Goal: Transaction & Acquisition: Book appointment/travel/reservation

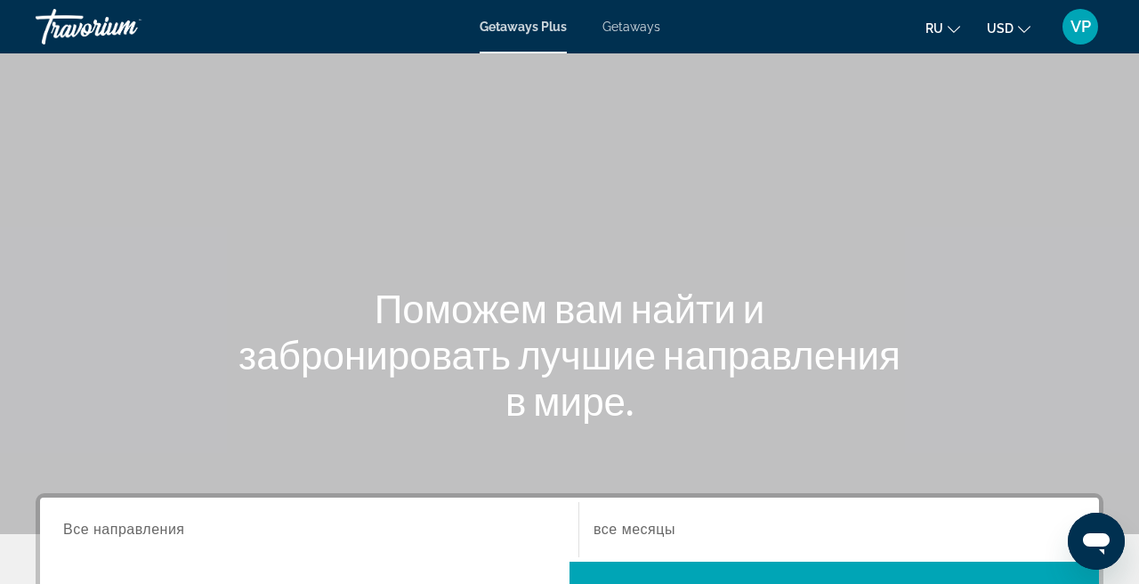
click at [637, 31] on span "Getaways" at bounding box center [632, 27] width 58 height 14
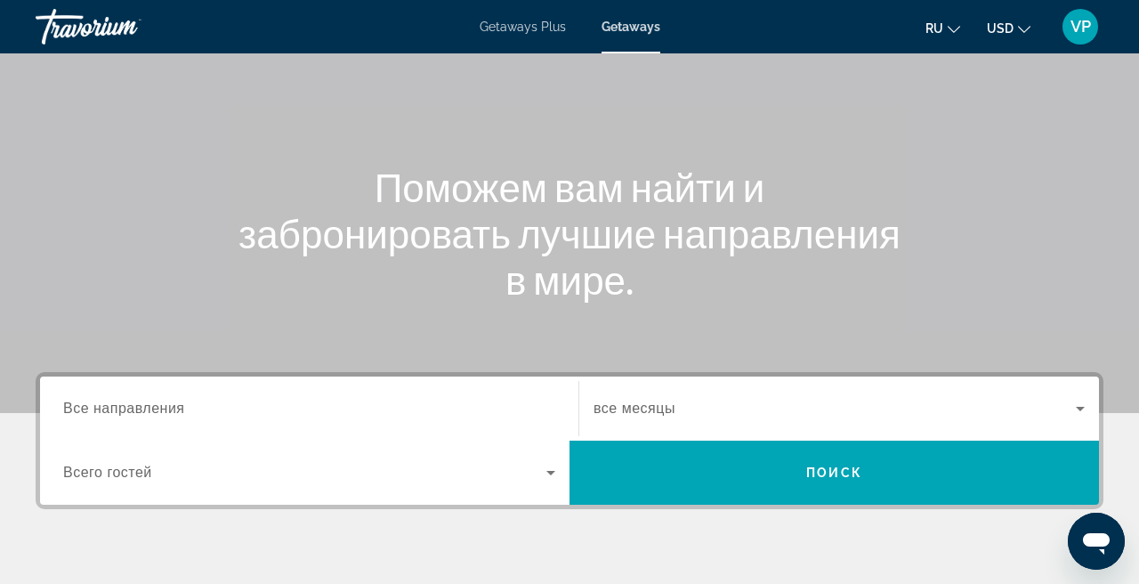
scroll to position [154, 0]
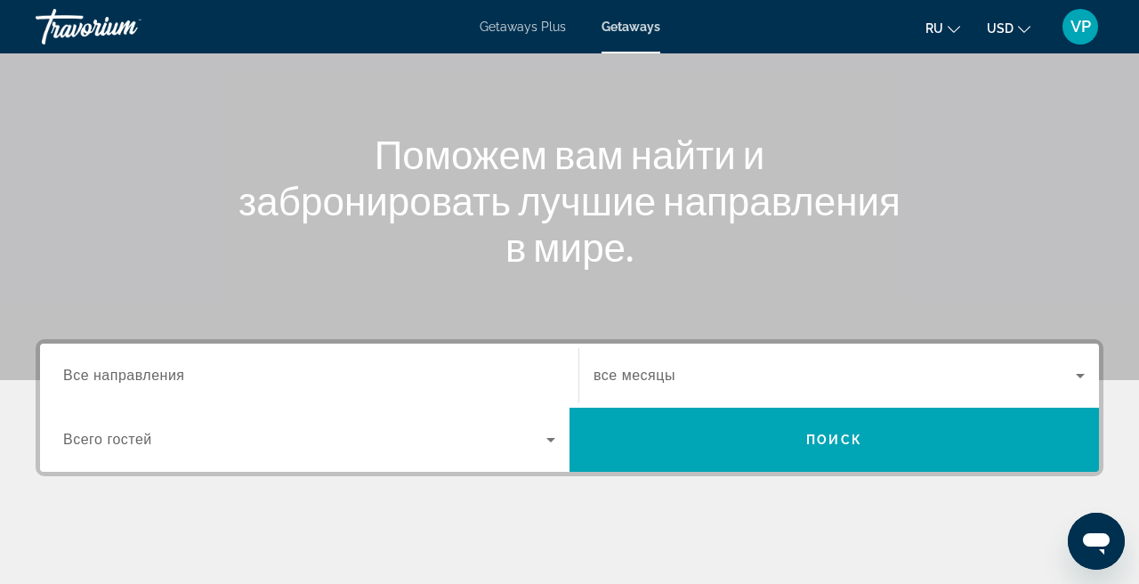
click at [267, 362] on div "Search widget" at bounding box center [309, 376] width 492 height 51
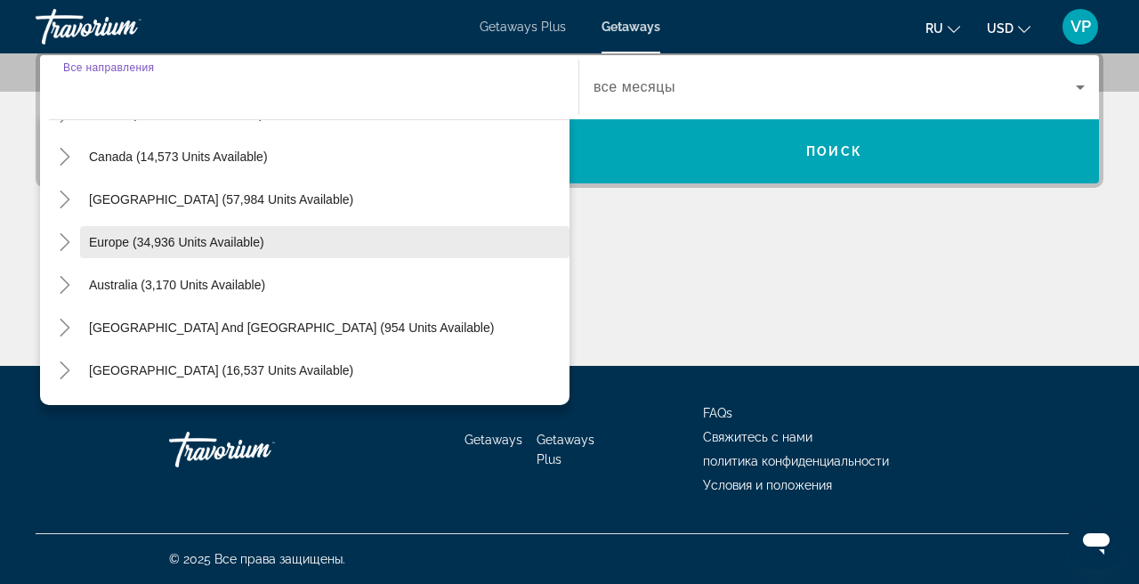
scroll to position [153, 0]
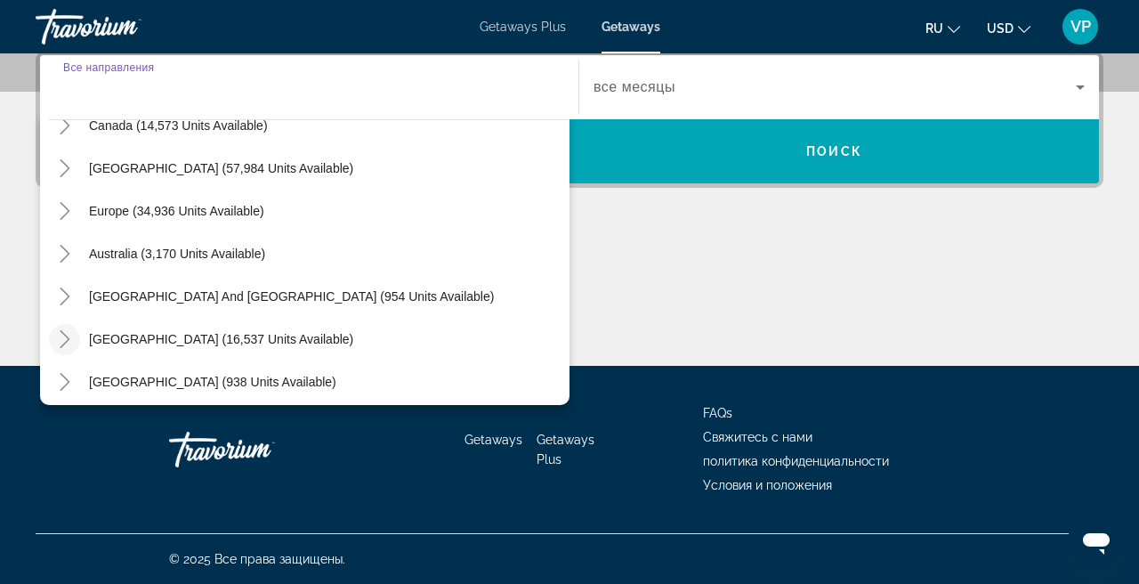
click at [69, 338] on icon "Toggle South America (16,537 units available)" at bounding box center [65, 339] width 18 height 18
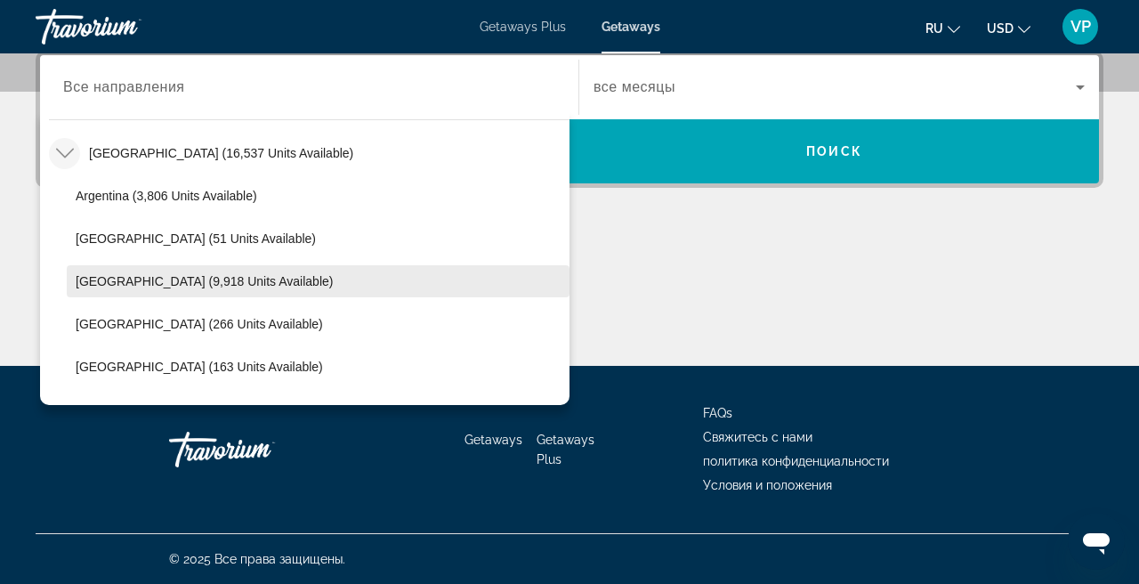
scroll to position [313, 0]
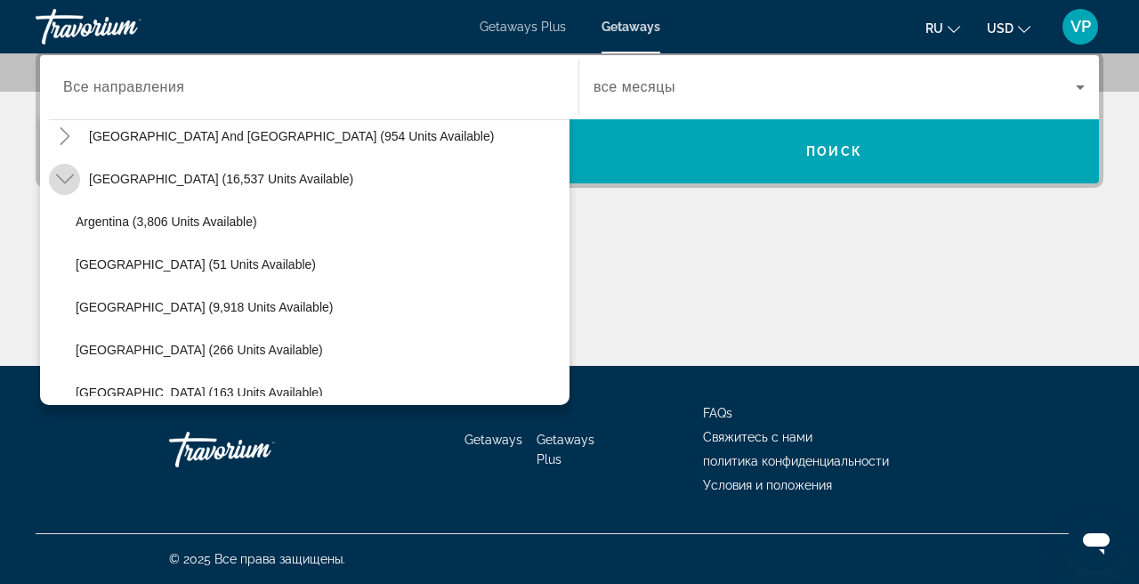
click at [69, 190] on mat-icon "Toggle South America (16,537 units available)" at bounding box center [64, 179] width 31 height 31
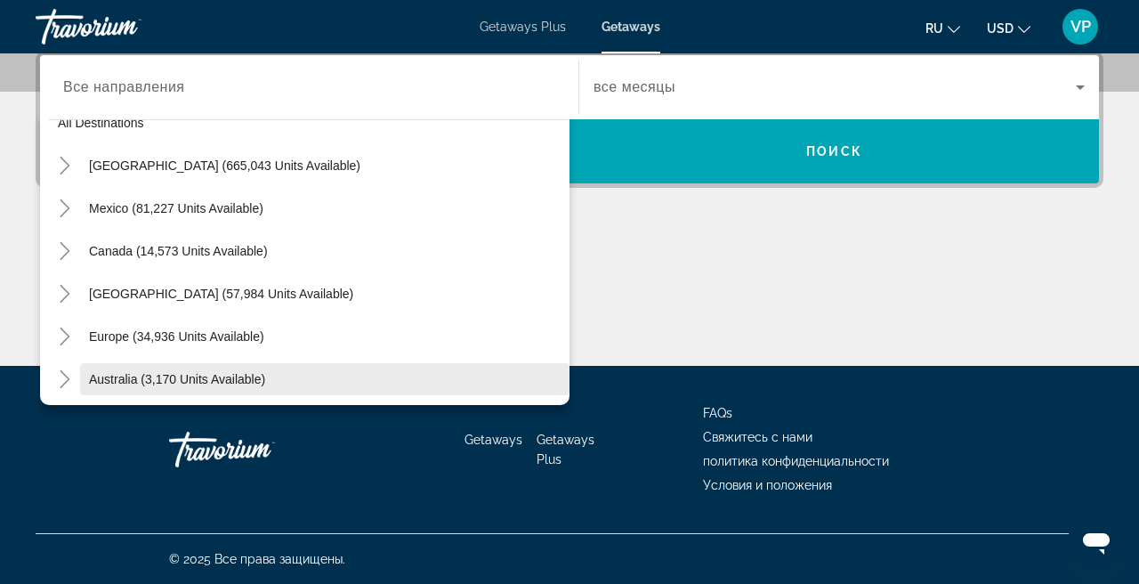
scroll to position [26, 0]
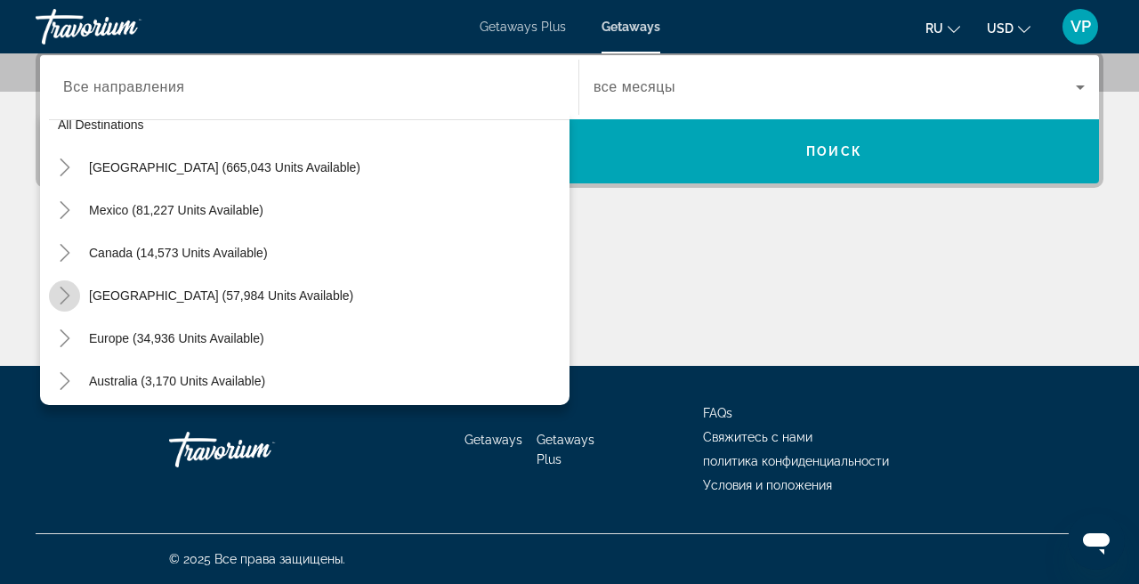
click at [61, 297] on icon "Toggle Caribbean & Atlantic Islands (57,984 units available)" at bounding box center [65, 296] width 18 height 18
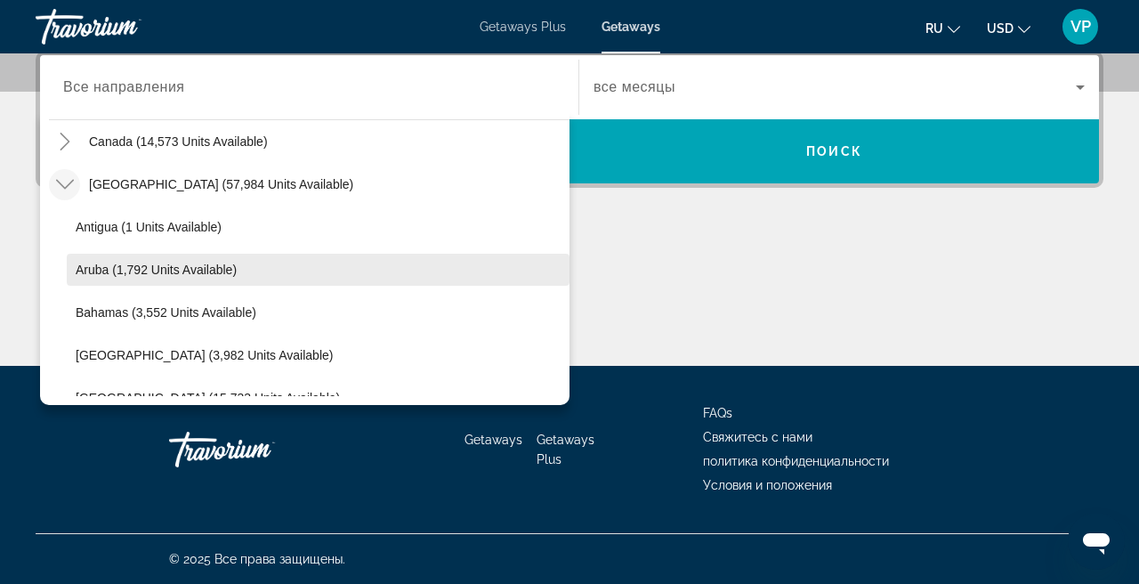
scroll to position [101, 0]
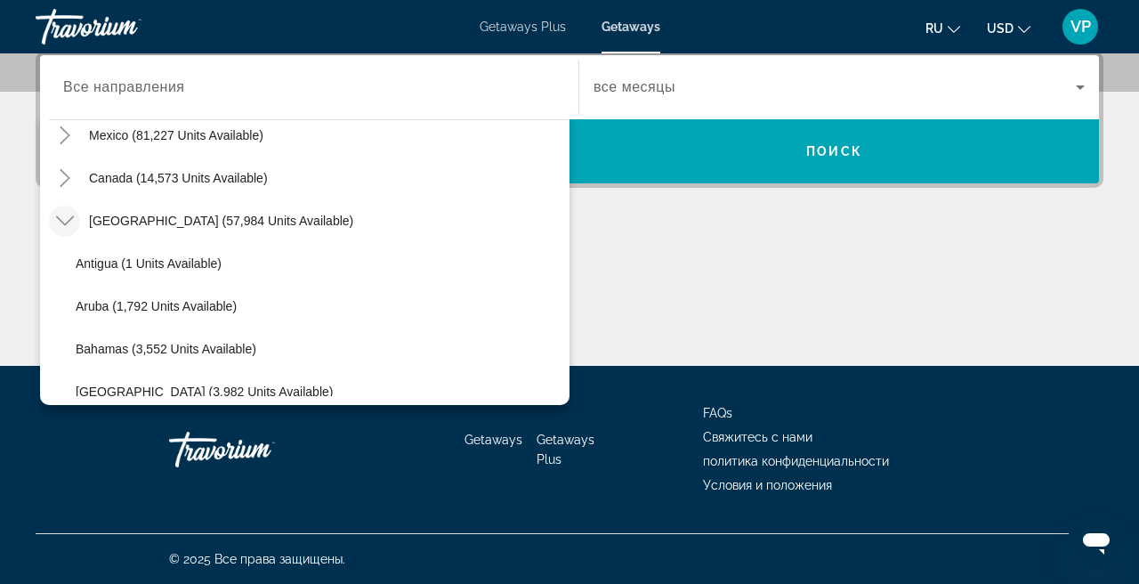
click at [71, 222] on icon "Toggle Caribbean & Atlantic Islands (57,984 units available)" at bounding box center [65, 221] width 18 height 18
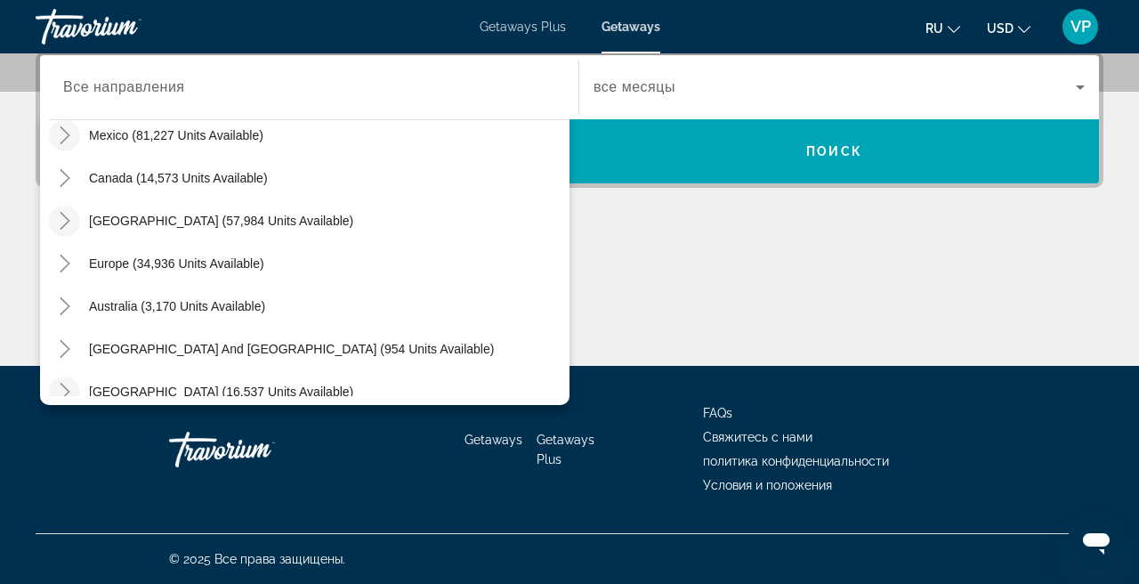
click at [69, 134] on icon "Toggle Mexico (81,227 units available)" at bounding box center [65, 135] width 10 height 18
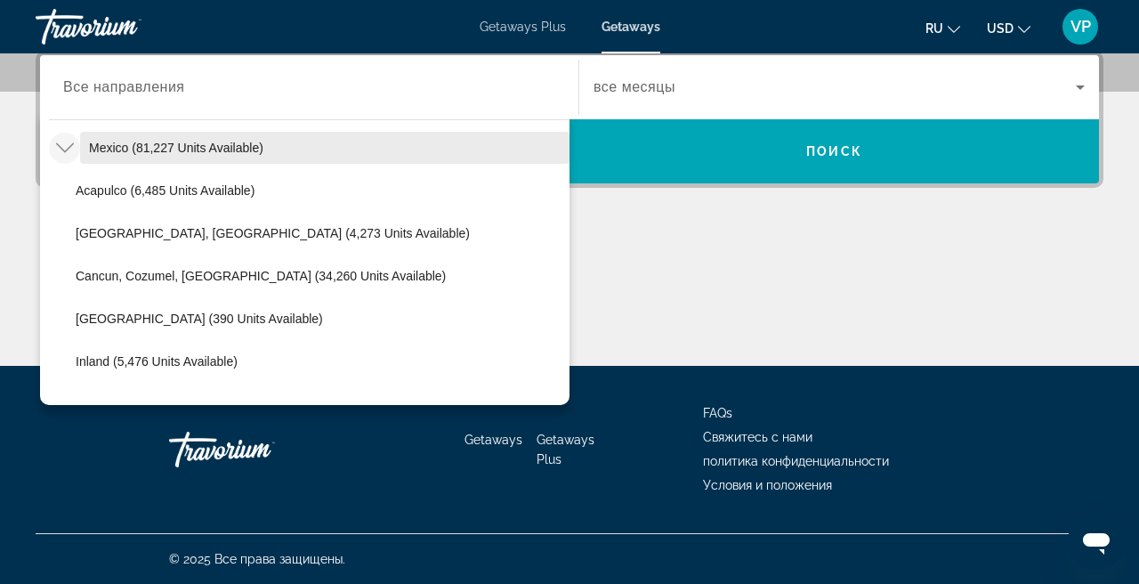
scroll to position [93, 0]
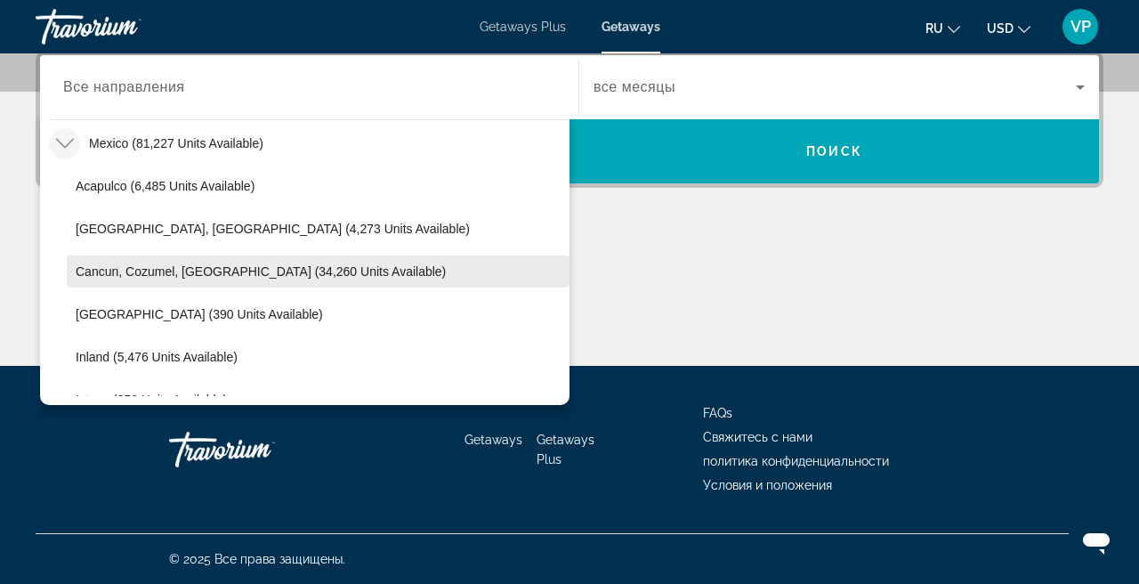
click at [143, 278] on span "Cancun, Cozumel, [GEOGRAPHIC_DATA] (34,260 units available)" at bounding box center [261, 271] width 370 height 14
type input "**********"
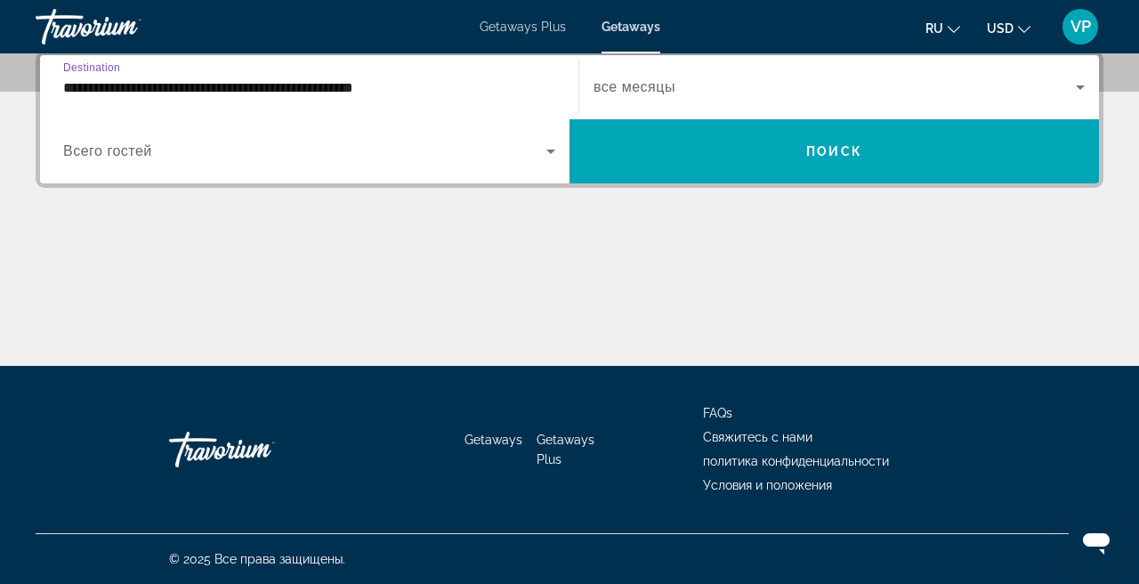
scroll to position [435, 0]
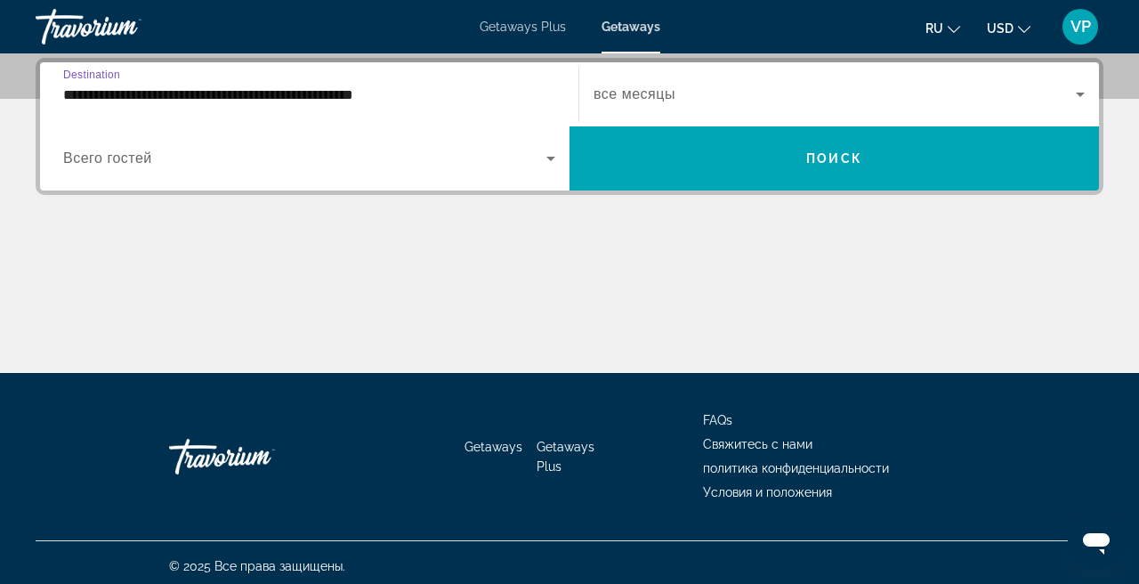
click at [707, 120] on div "Start Month все месяцы" at bounding box center [839, 94] width 521 height 64
click at [710, 101] on span "Search widget" at bounding box center [835, 94] width 482 height 21
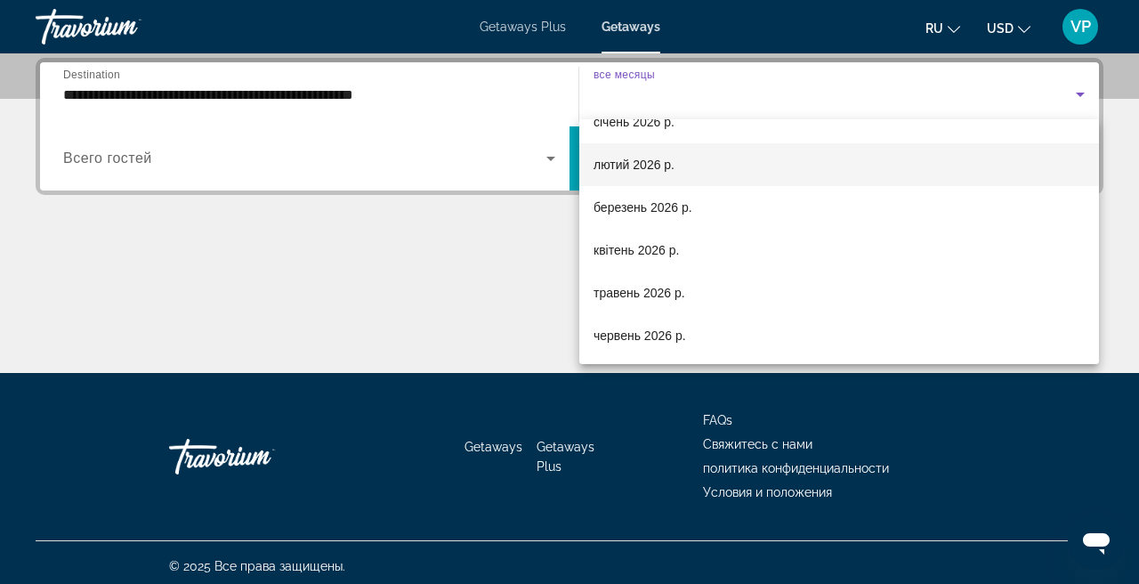
scroll to position [241, 0]
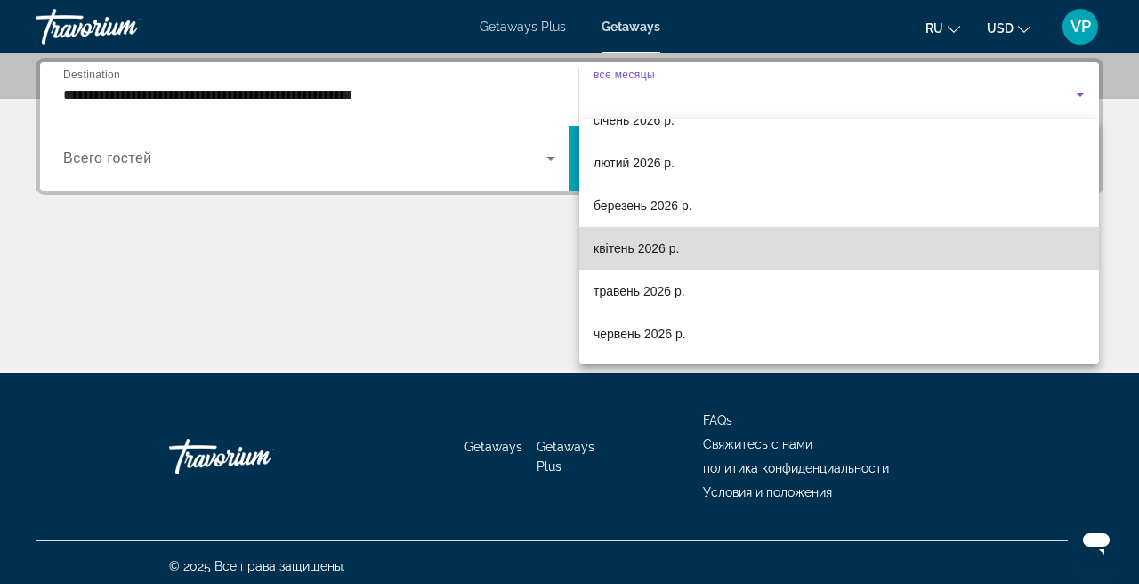
click at [664, 258] on span "квітень 2026 р." at bounding box center [636, 248] width 85 height 21
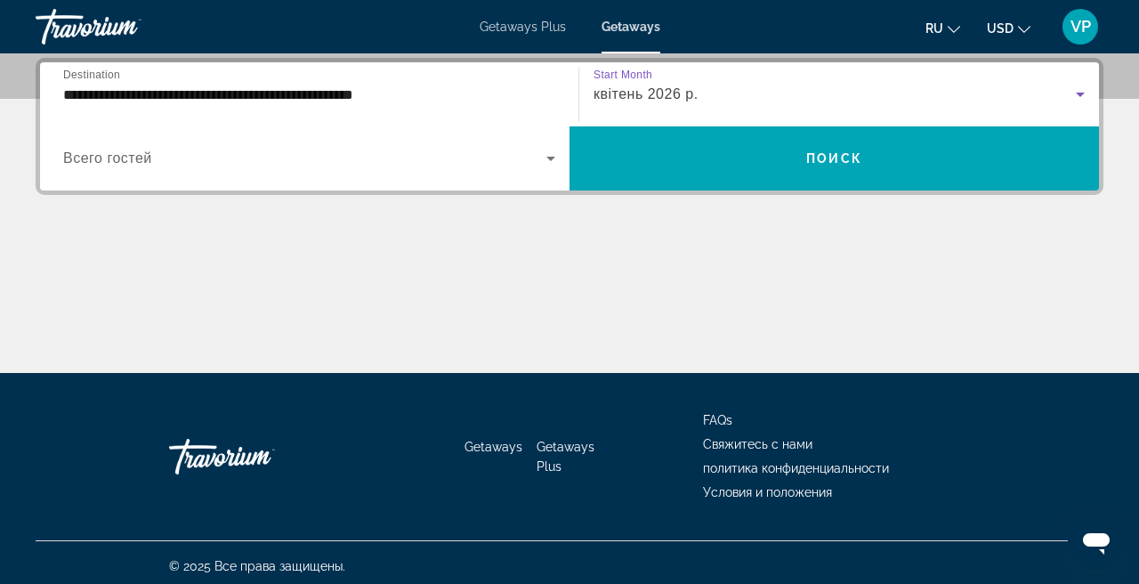
click at [256, 158] on span "Search widget" at bounding box center [304, 158] width 483 height 21
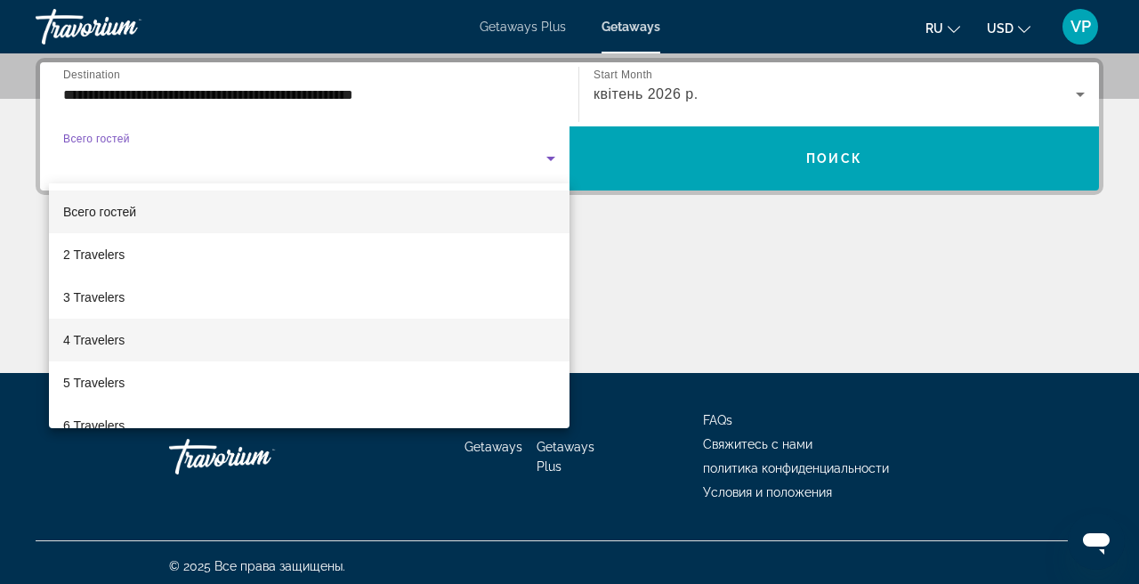
click at [126, 344] on mat-option "4 Travelers" at bounding box center [309, 340] width 521 height 43
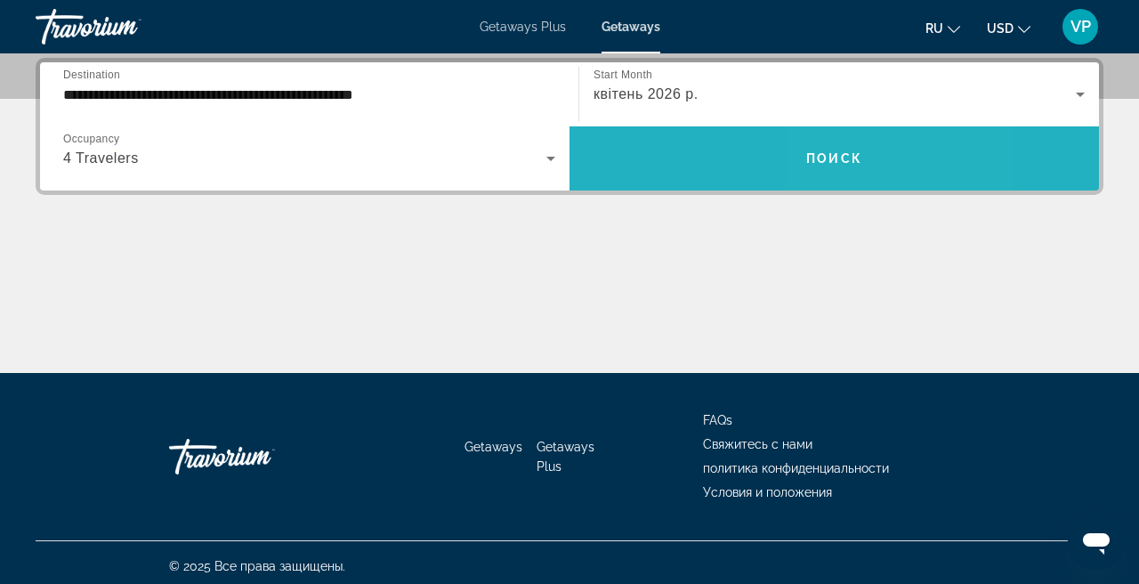
click at [831, 152] on span "Поиск" at bounding box center [834, 158] width 56 height 14
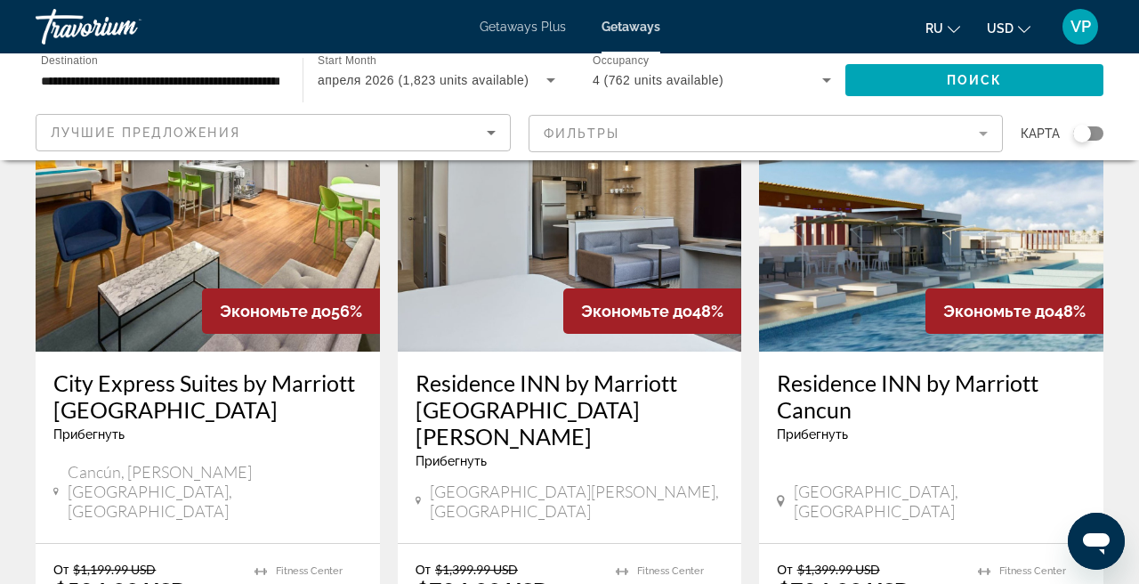
scroll to position [2201, 0]
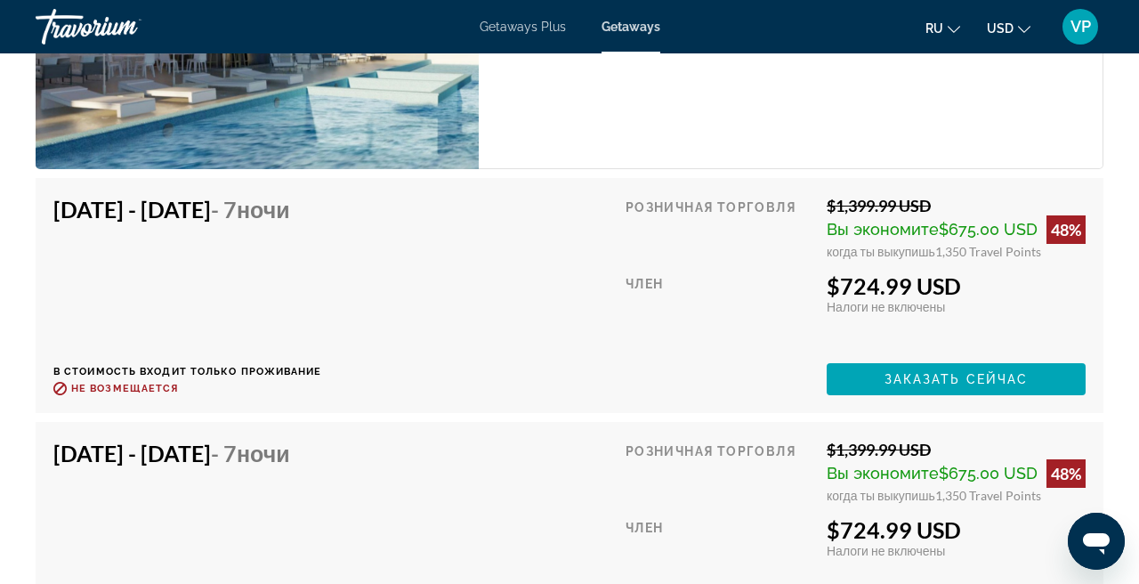
scroll to position [3772, 0]
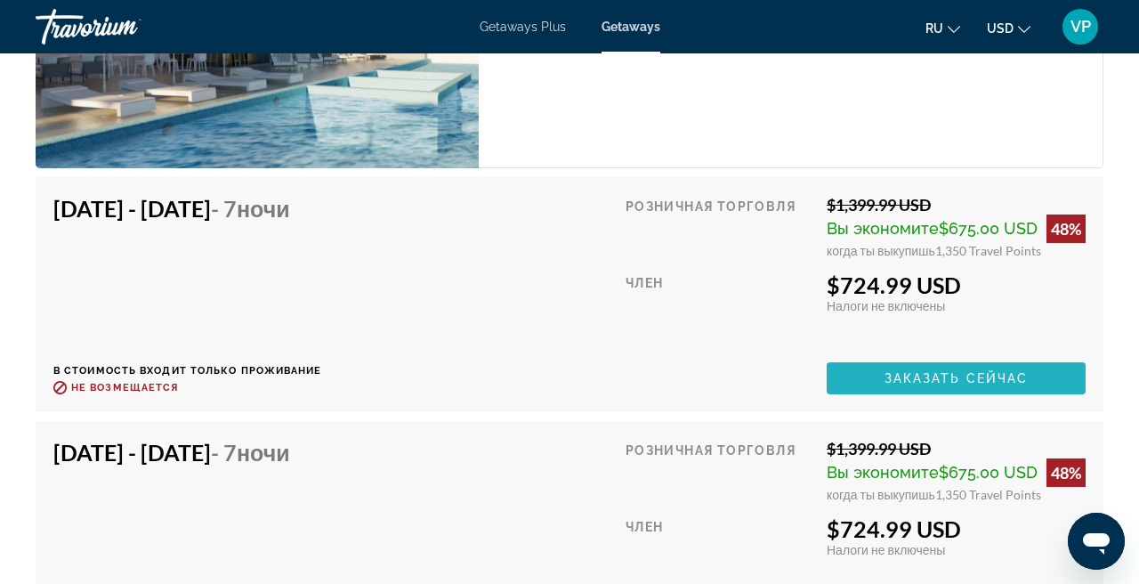
click at [939, 371] on span "Заказать сейчас" at bounding box center [957, 378] width 144 height 14
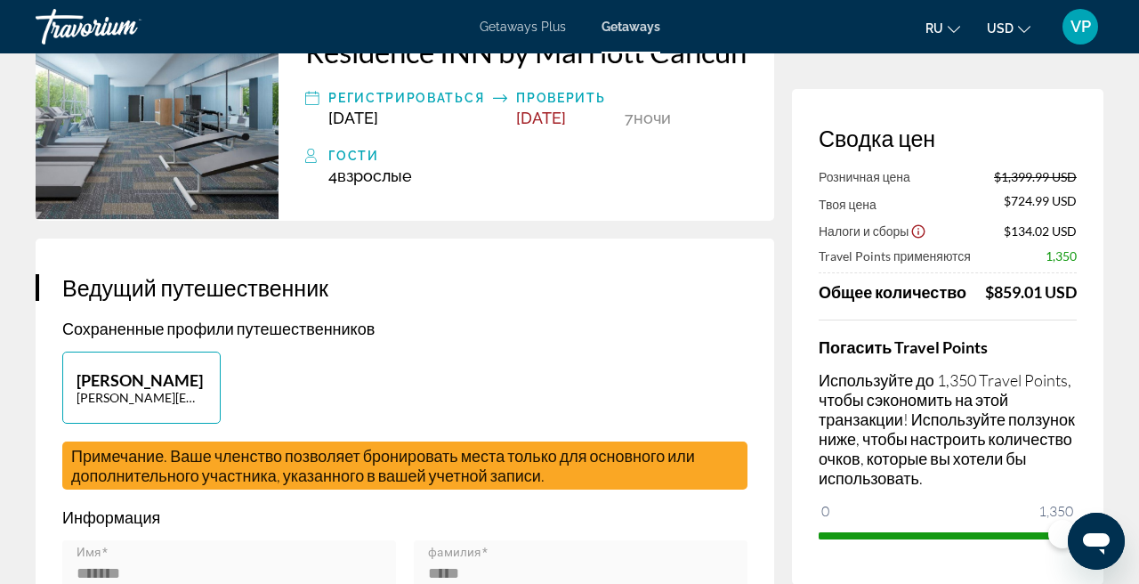
scroll to position [155, 0]
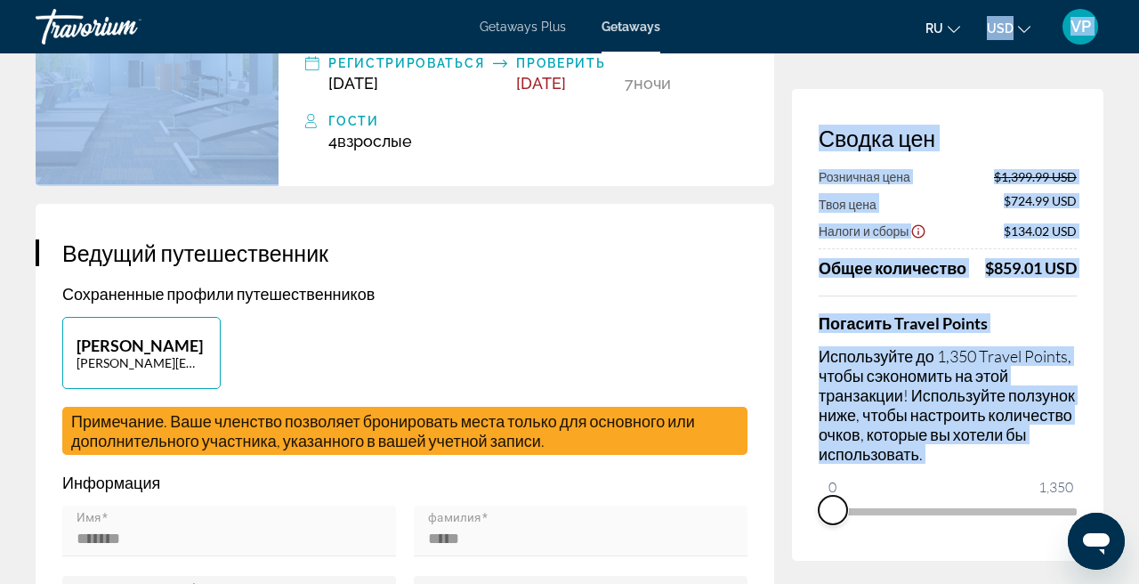
drag, startPoint x: 1061, startPoint y: 539, endPoint x: 807, endPoint y: 588, distance: 258.5
click at [807, 395] on html "Перейти к основному содержанию Getaways Plus Getaways ru English Español França…" at bounding box center [569, 103] width 1139 height 584
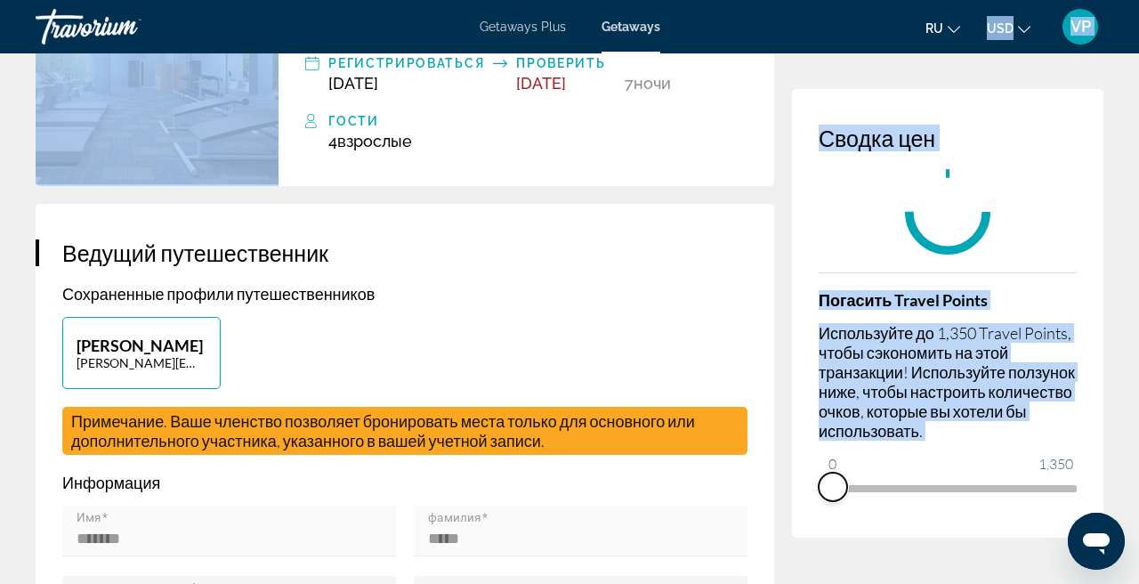
scroll to position [194, 0]
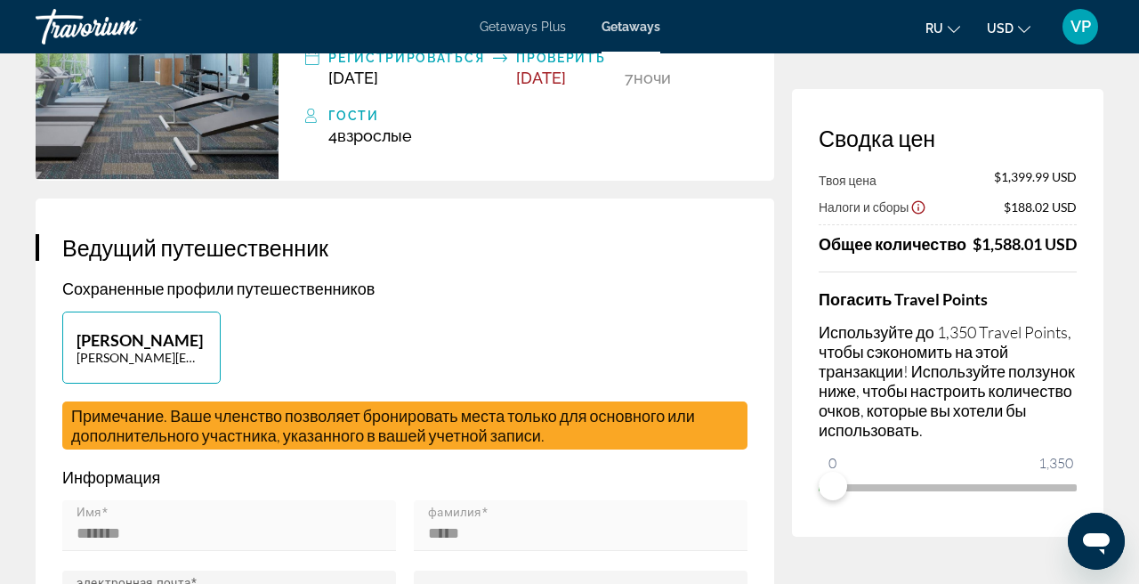
click at [732, 342] on div "**********" at bounding box center [404, 564] width 685 height 571
click at [908, 110] on div "Сводка цен Твоя цена $1,399.99 USD Налоги и сборы $188.02 USD Общее количество …" at bounding box center [948, 313] width 312 height 448
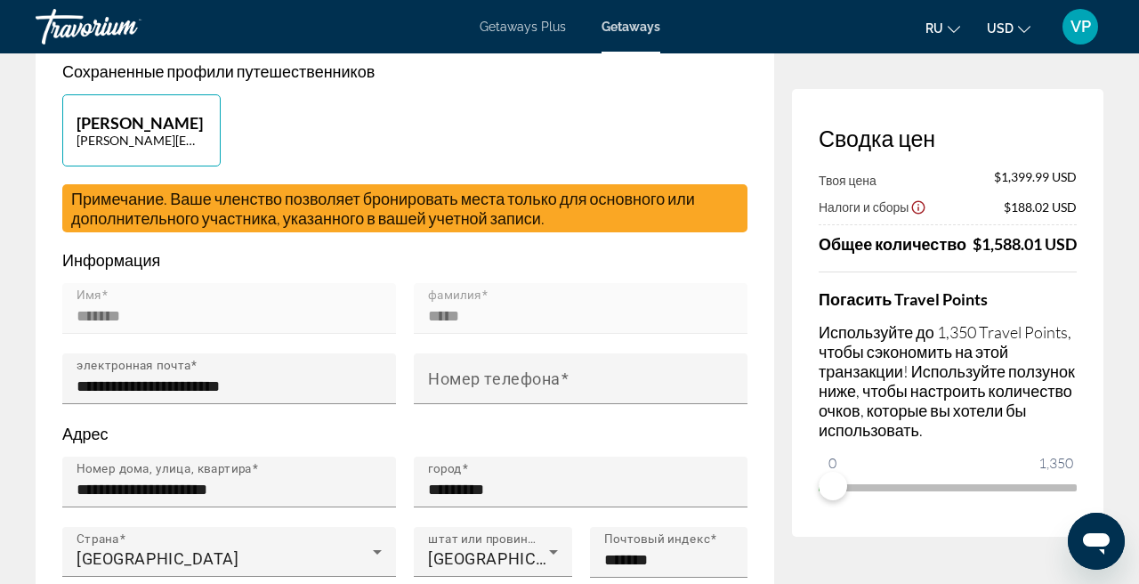
scroll to position [413, 0]
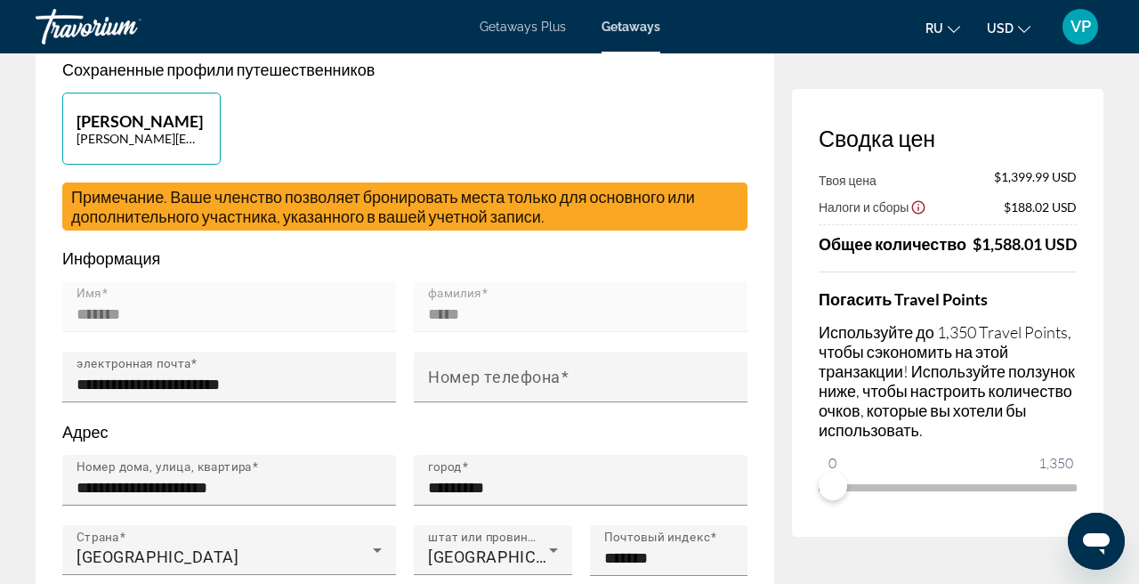
click at [1017, 150] on h3 "Сводка цен" at bounding box center [948, 138] width 258 height 27
click at [977, 312] on div "Погасить Travel Points Используйте до 1,350 Travel Points, чтобы сэкономить на …" at bounding box center [948, 386] width 258 height 230
click at [902, 284] on div "Погасить Travel Points Используйте до 1,350 Travel Points, чтобы сэкономить на …" at bounding box center [948, 386] width 258 height 230
click at [858, 261] on div "Твоя цена $1,399.99 USD Налоги и сборы $188.02 USD Общее количество $1,588.01 U…" at bounding box center [948, 335] width 258 height 332
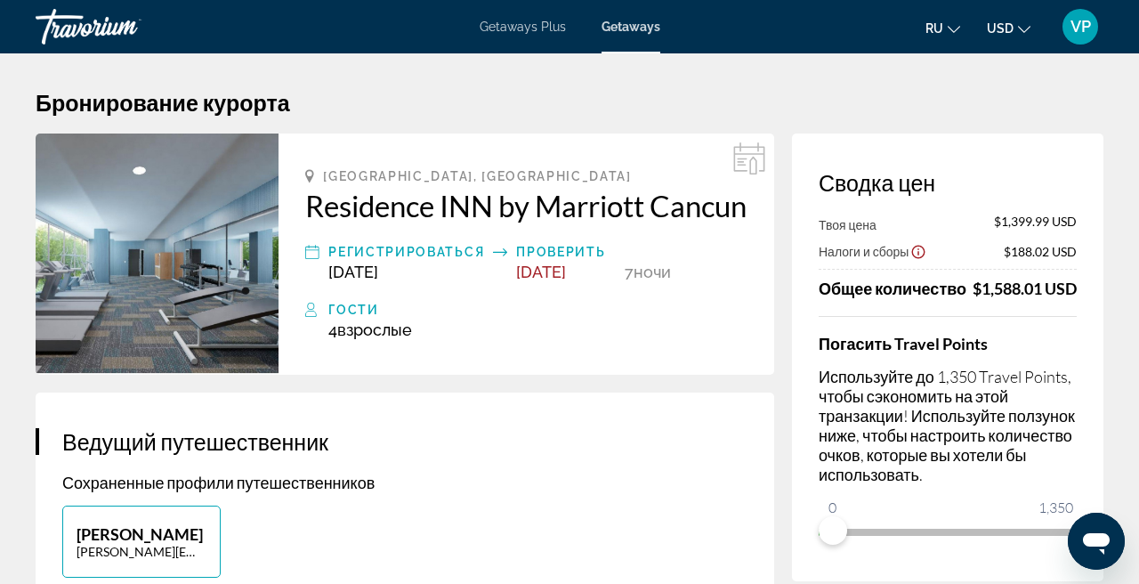
scroll to position [0, 0]
click at [949, 225] on div "Твоя цена $1,399.99 USD" at bounding box center [948, 224] width 258 height 20
click at [1014, 187] on h3 "Сводка цен" at bounding box center [948, 182] width 258 height 27
click at [1027, 174] on h3 "Сводка цен" at bounding box center [948, 182] width 258 height 27
click at [1006, 291] on div "$1,588.01 USD" at bounding box center [1025, 289] width 104 height 20
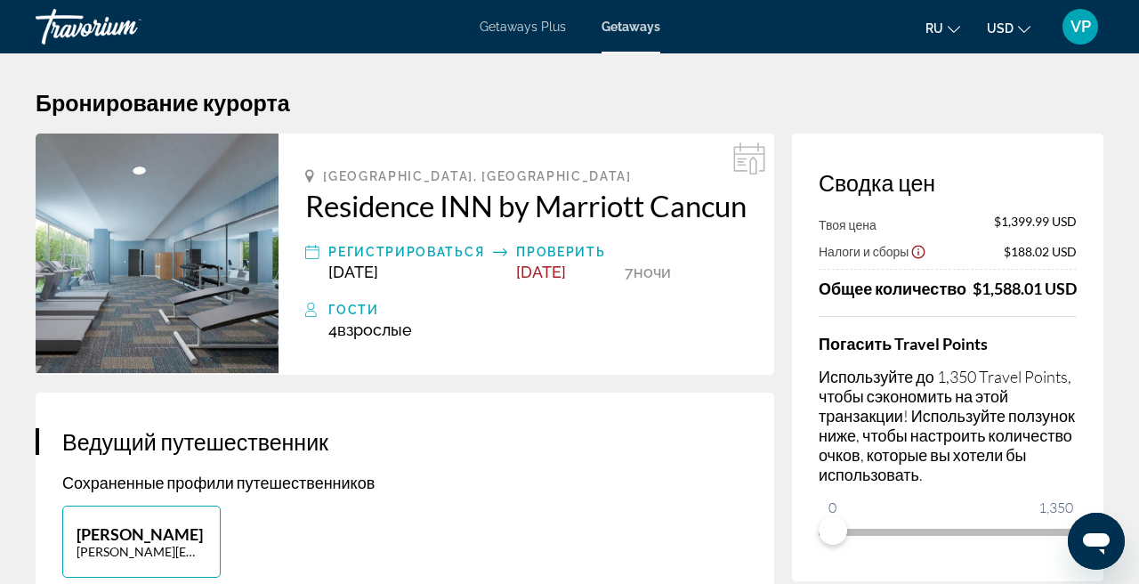
click at [977, 251] on div "Налоги и сборы $188.02 USD" at bounding box center [948, 251] width 258 height 18
click at [936, 234] on div "Твоя цена $1,399.99 USD Налоги и сборы $188.02 USD Общее количество $1,588.01 U…" at bounding box center [948, 256] width 258 height 85
